Goal: Contribute content

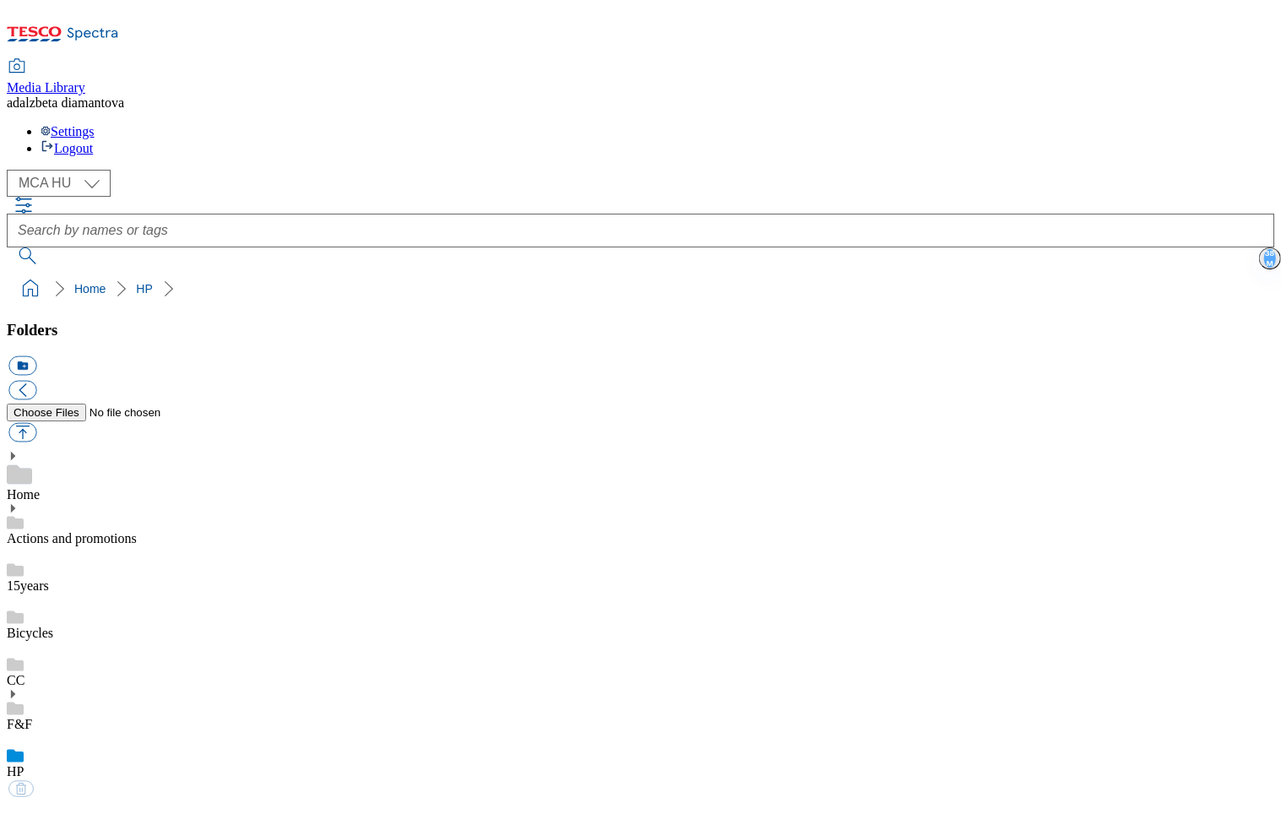
select select "flare-mca-hu"
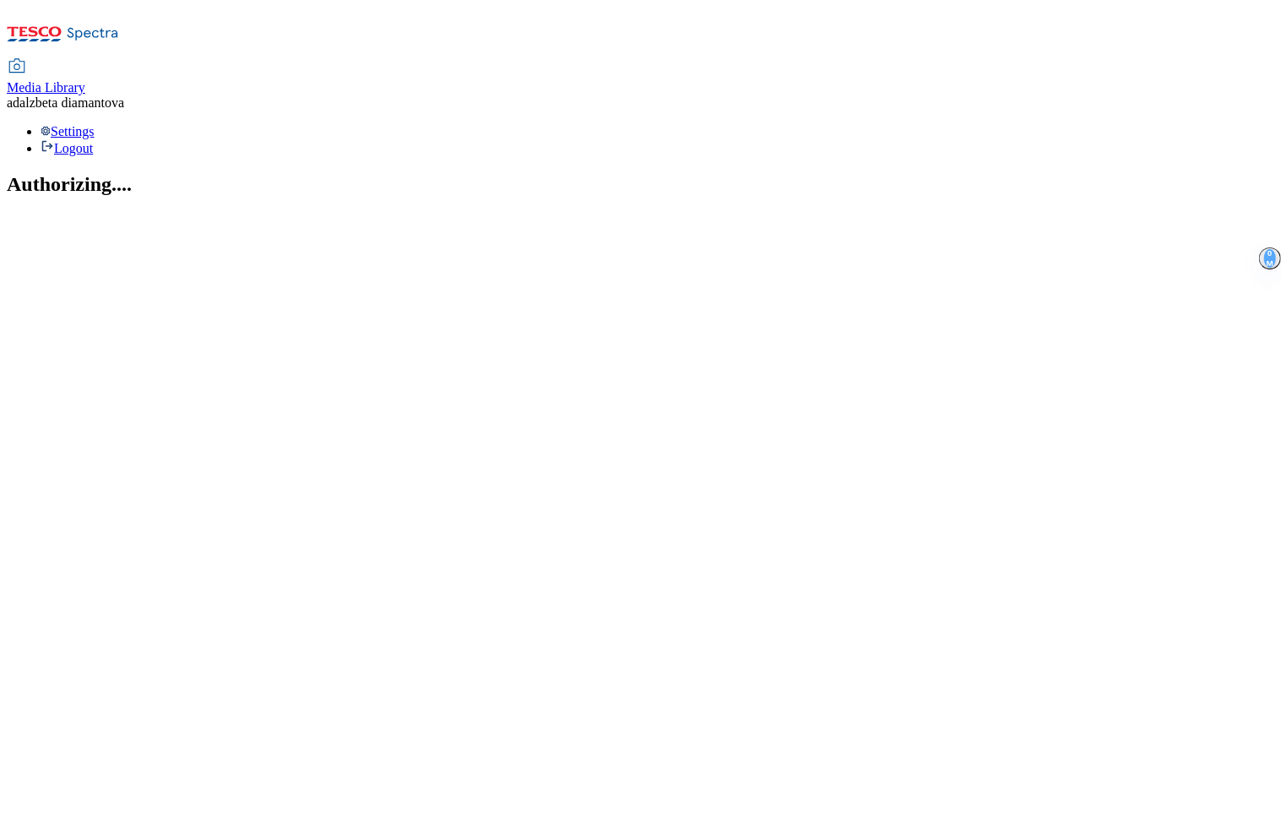
select select "flare-mca-hu"
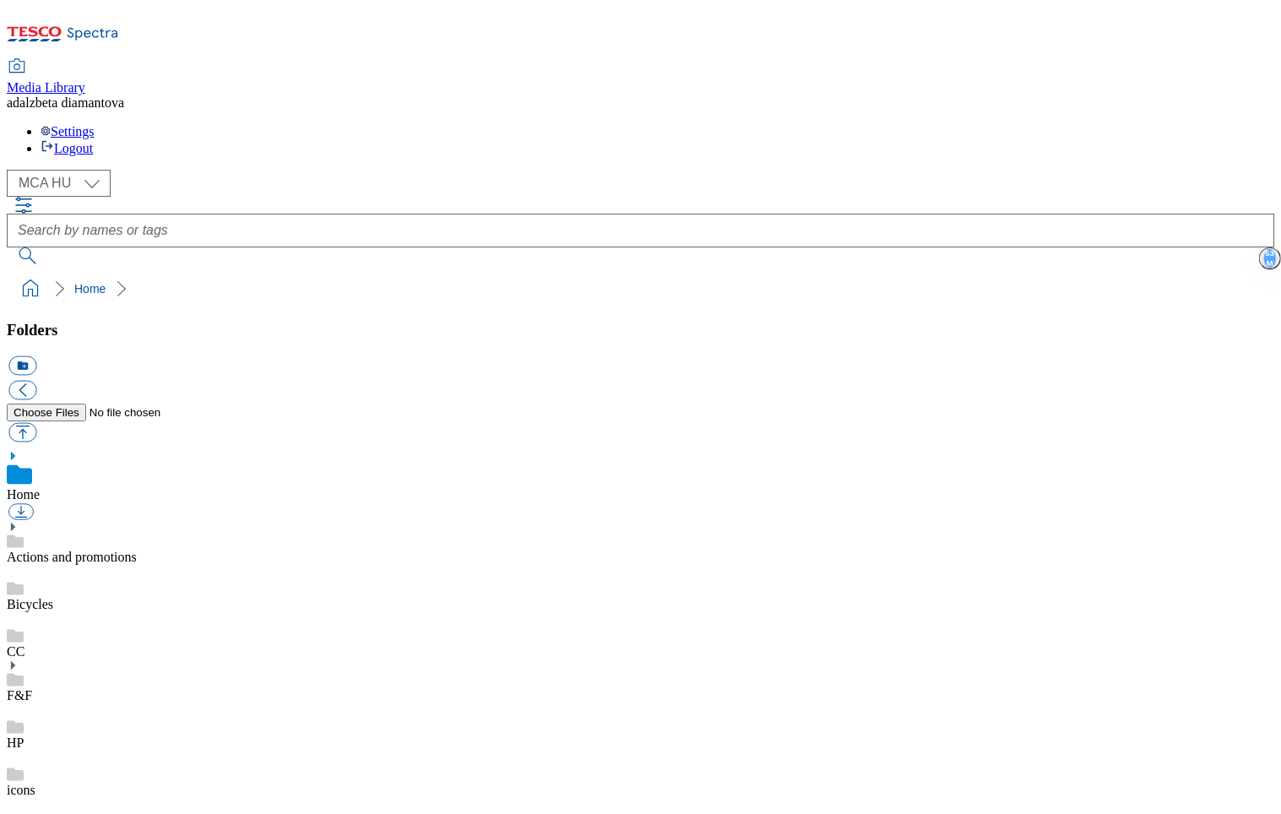
click at [90, 550] on link "Actions and promotions" at bounding box center [72, 557] width 130 height 14
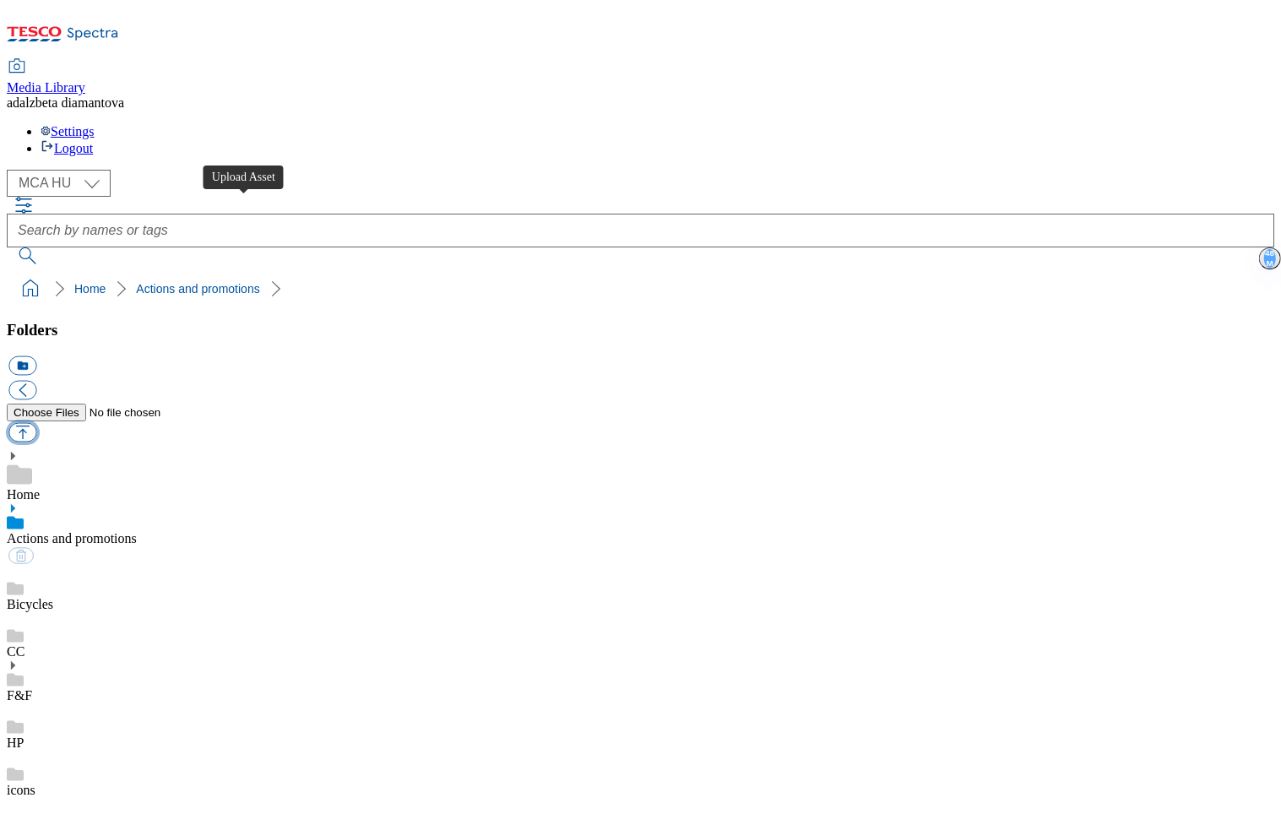
click at [36, 423] on button "button" at bounding box center [22, 432] width 28 height 19
type input "C:\fakepath\hu-wk28-ac-pensioner.png"
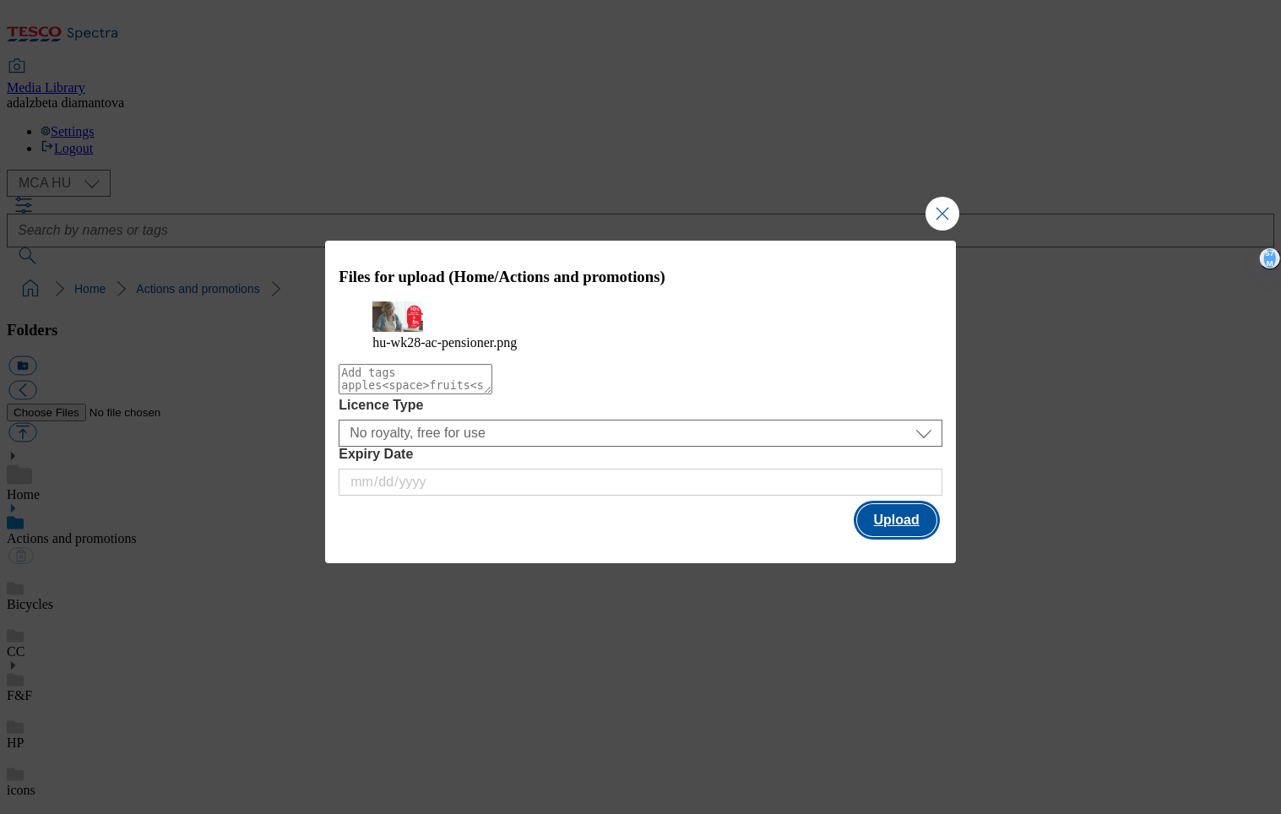
click at [905, 536] on button "Upload" at bounding box center [896, 520] width 79 height 32
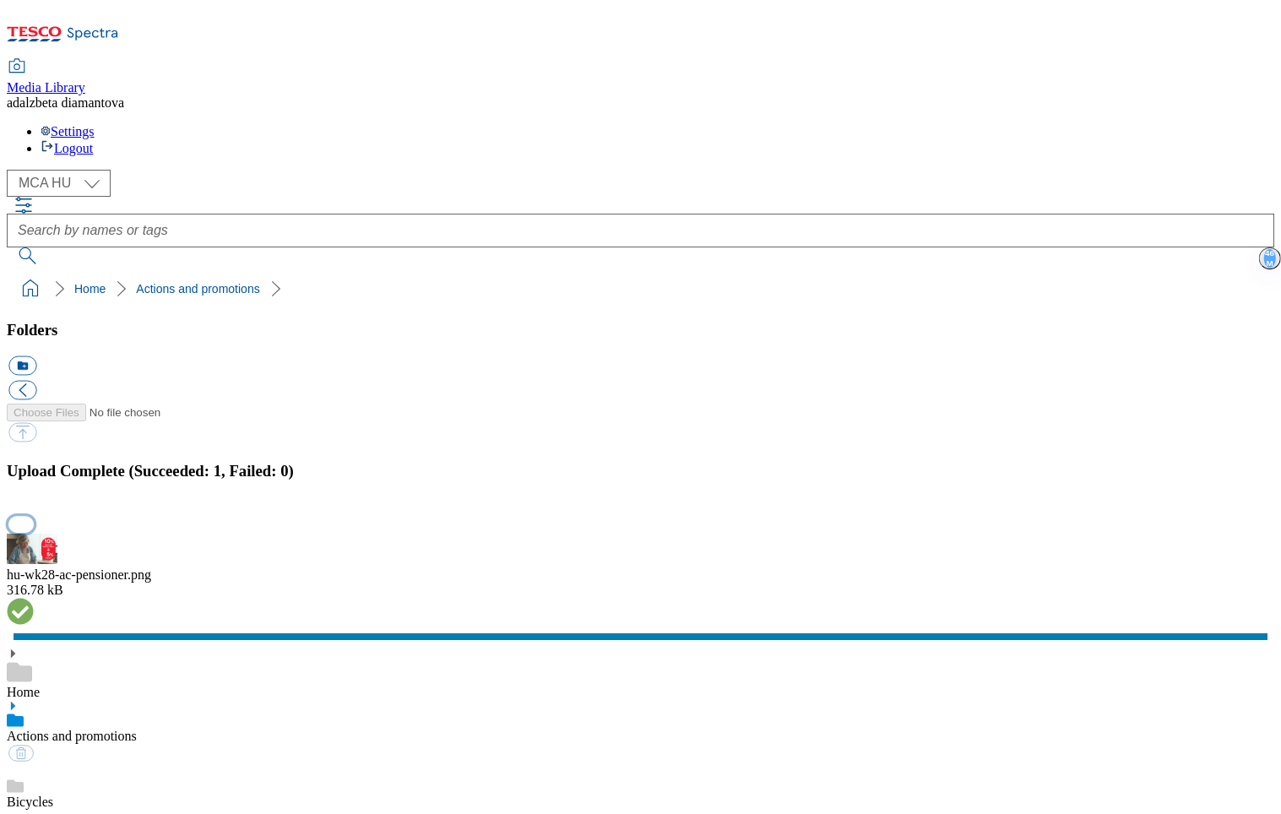
click at [34, 516] on button "button" at bounding box center [20, 524] width 25 height 16
